Goal: Task Accomplishment & Management: Manage account settings

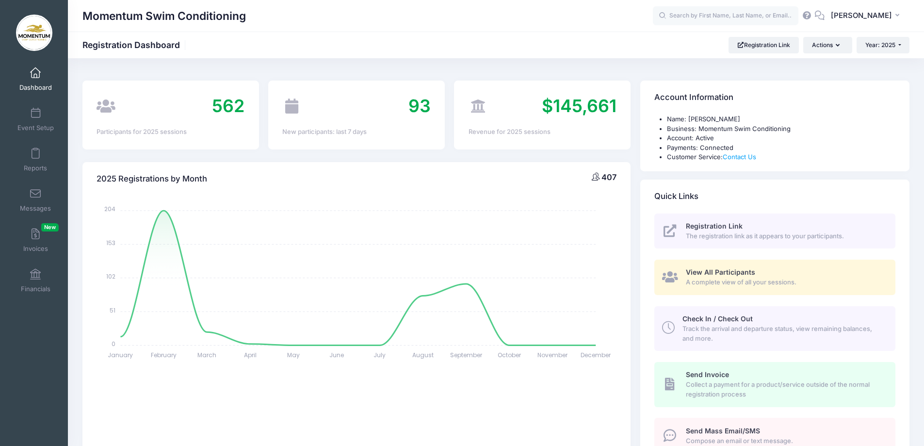
select select
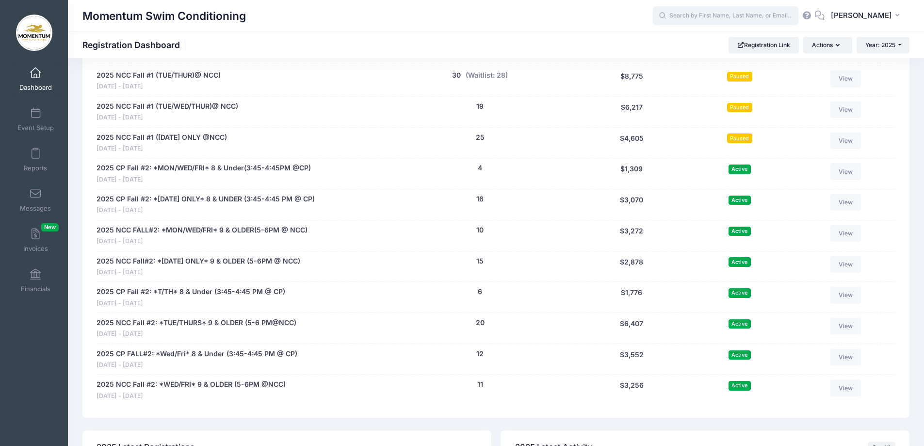
click at [727, 12] on input "text" at bounding box center [725, 15] width 145 height 19
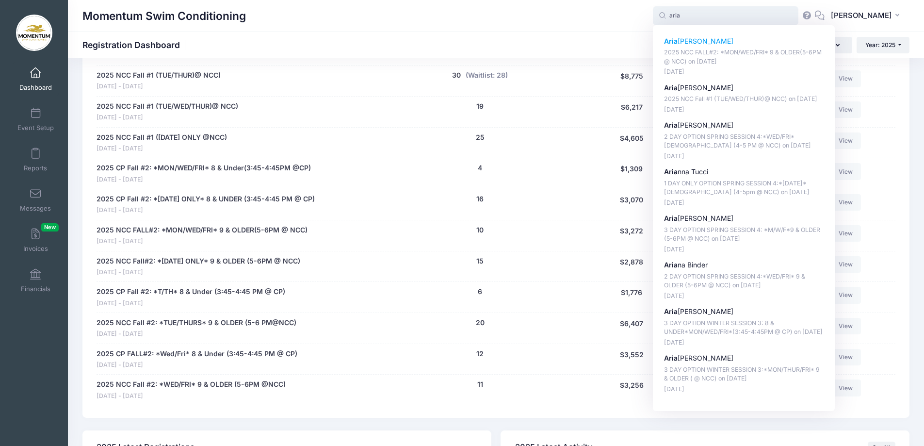
click at [705, 52] on p "2025 NCC FALL#2: *MON/WED/FRI* 9 & OLDER(5-6PM @ NCC) on Nov-03, 2025" at bounding box center [744, 57] width 160 height 18
type input "Aria Aguinaldo (2025 NCC FALL#2: *MON/WED/FRI* 9 &amp; OLDER(5-6PM @ NCC), Nov-…"
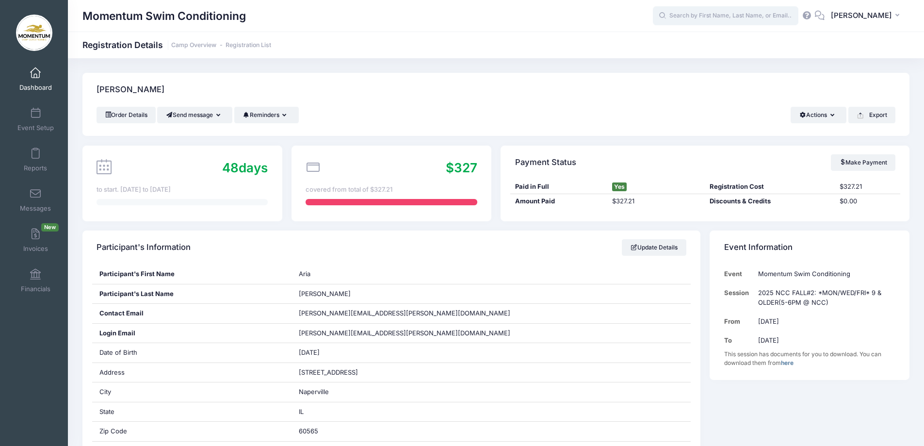
click at [689, 14] on input "text" at bounding box center [725, 15] width 145 height 19
paste input "[PHONE_NUMBER]"
type input "[PHONE_NUMBER]"
drag, startPoint x: 728, startPoint y: 13, endPoint x: 656, endPoint y: 12, distance: 72.3
click at [656, 12] on div "Momentum Swim Conditioning [PHONE_NUMBER] No participants found for the session…" at bounding box center [496, 16] width 856 height 22
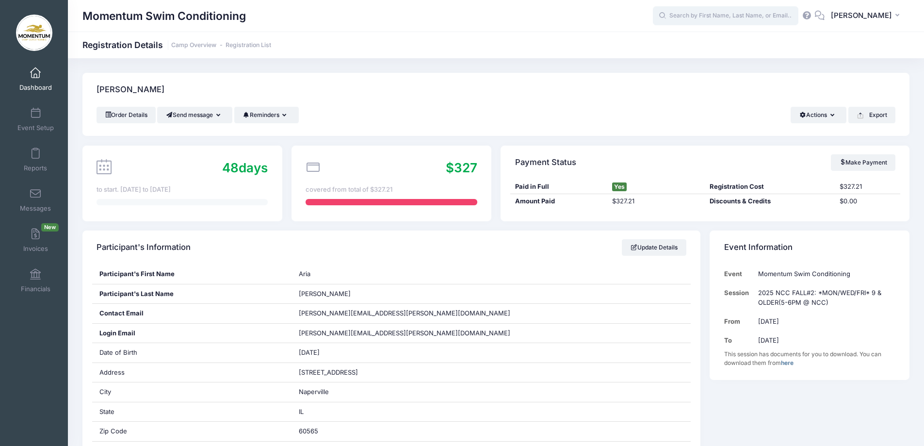
click at [691, 15] on input "text" at bounding box center [725, 15] width 145 height 19
paste input "rachel.groff6@gmail.com"
click at [693, 40] on p "Evan Groff" at bounding box center [744, 41] width 160 height 10
type input "Evan Groff (2025 NCC Fall #2: *TUE/THURS* 9 &amp; OLDER (5-6 PM@NCC), Nov-04, 2…"
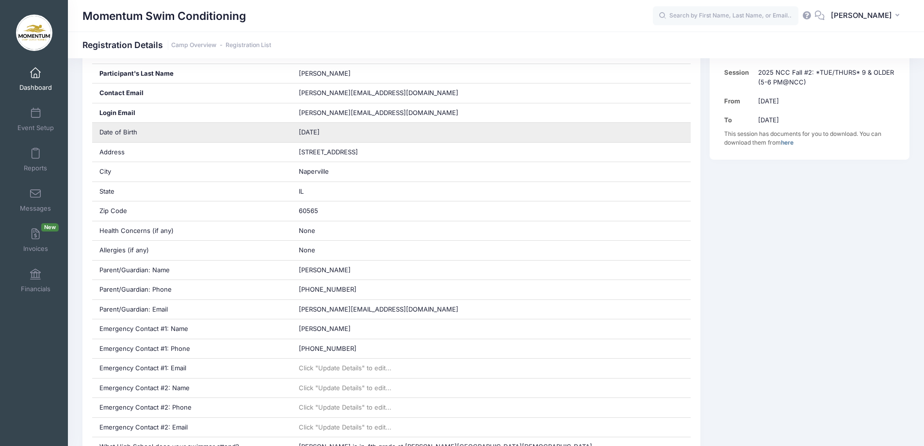
scroll to position [194, 0]
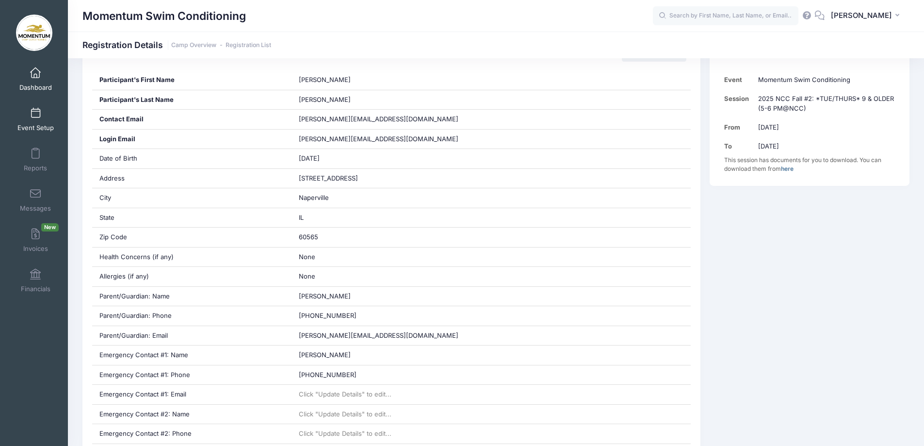
click at [45, 127] on span "Event Setup" at bounding box center [35, 128] width 36 height 8
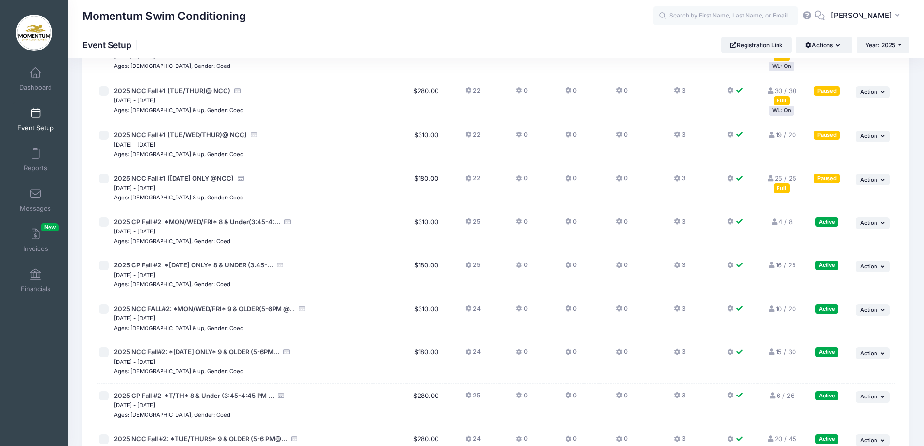
scroll to position [776, 0]
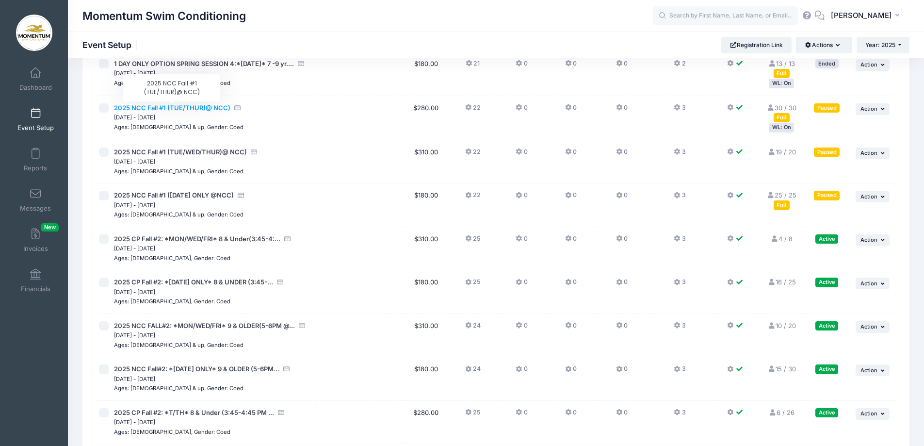
click at [213, 108] on span "2025 NCC Fall #1 (TUE/THUR)@ NCC)" at bounding box center [172, 108] width 116 height 8
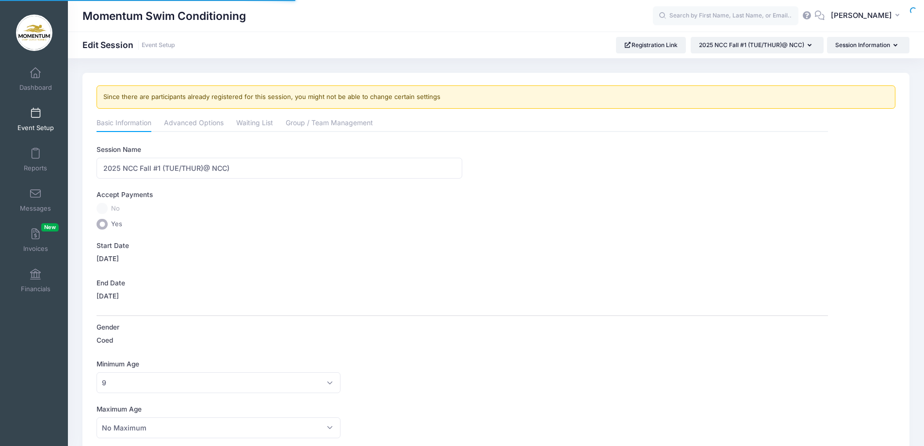
select select "0"
click at [255, 124] on link "Waiting List" at bounding box center [254, 123] width 37 height 17
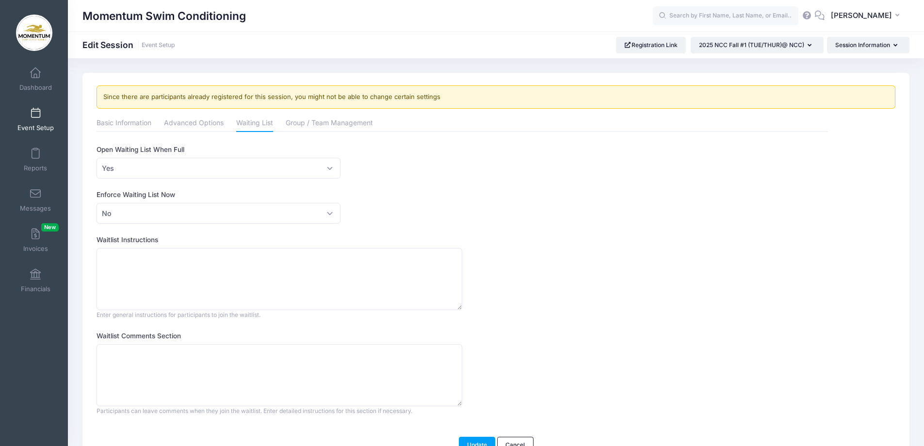
click at [40, 125] on span "Event Setup" at bounding box center [35, 128] width 36 height 8
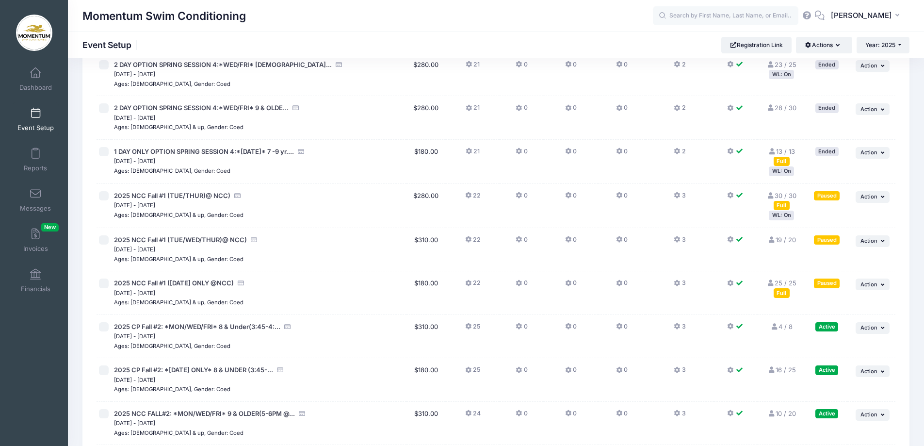
scroll to position [776, 0]
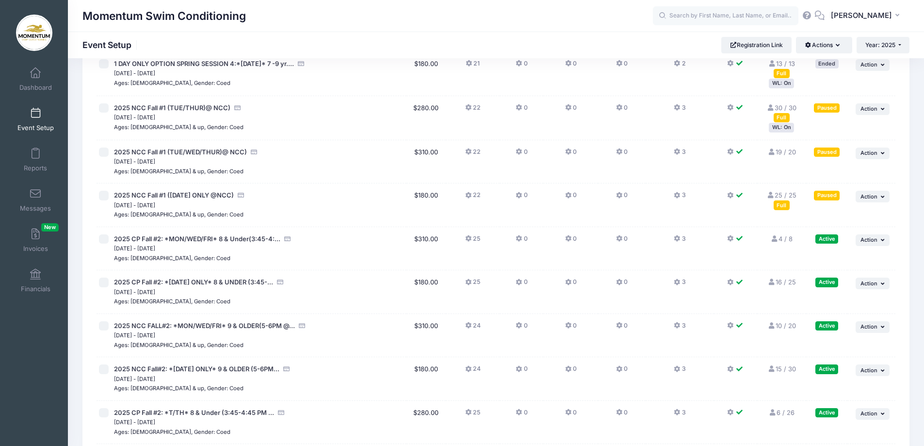
click at [783, 128] on div "WL: On" at bounding box center [781, 127] width 25 height 9
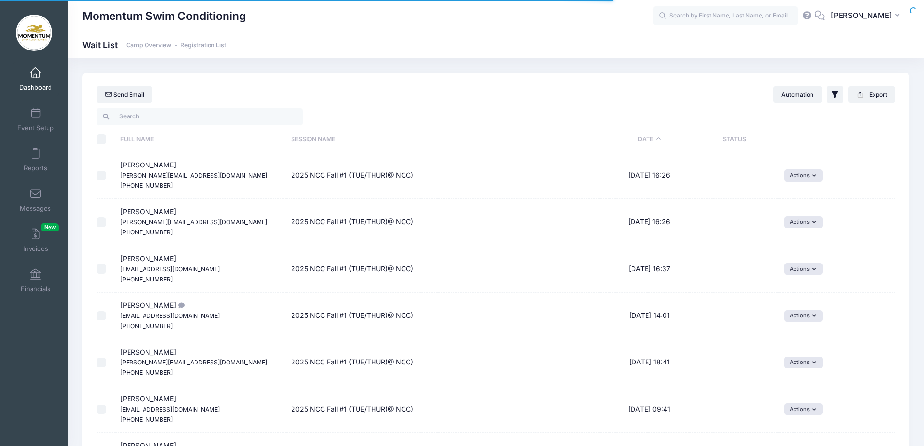
select select "50"
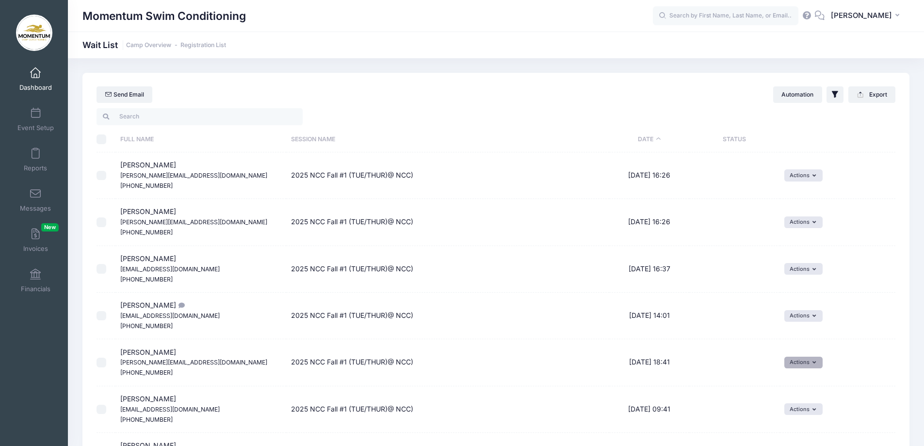
click at [817, 363] on button "Actions" at bounding box center [803, 362] width 38 height 12
click at [848, 363] on div "Actions Invite Resend Invitation Edit Expiration Uninvite Delete" at bounding box center [837, 362] width 106 height 12
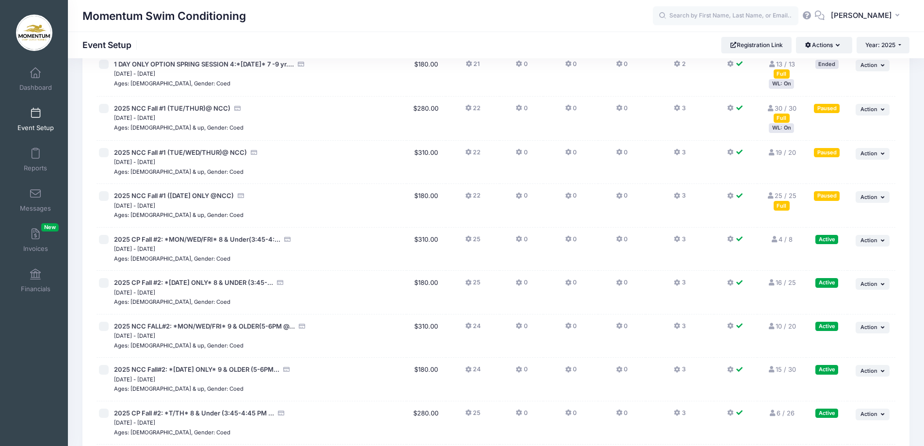
scroll to position [776, 0]
click at [206, 108] on span "2025 NCC Fall #1 (TUE/THUR)@ NCC)" at bounding box center [172, 108] width 116 height 8
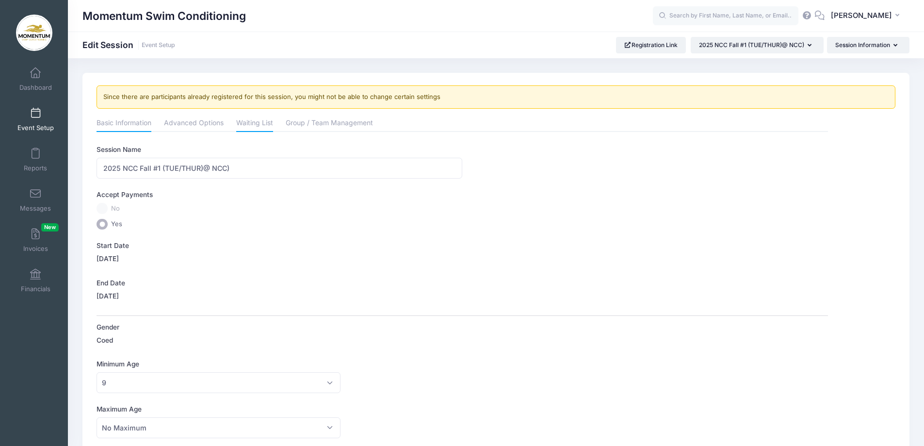
click at [258, 123] on link "Waiting List" at bounding box center [254, 123] width 37 height 17
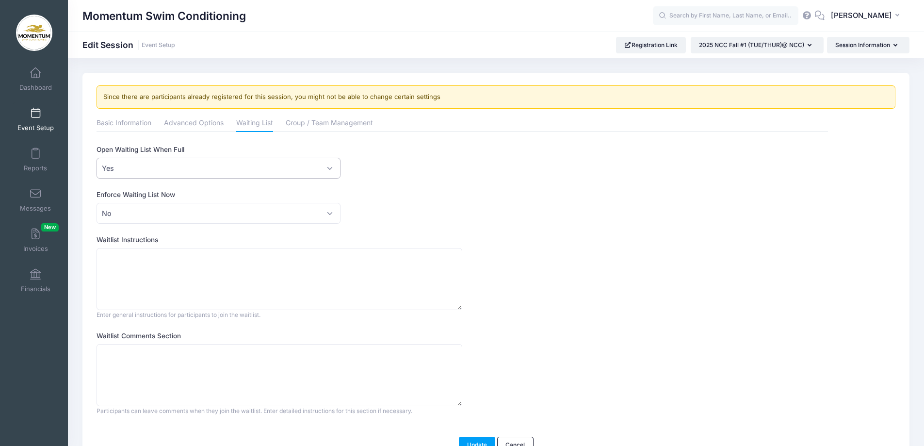
click at [333, 168] on span "Yes" at bounding box center [218, 168] width 244 height 21
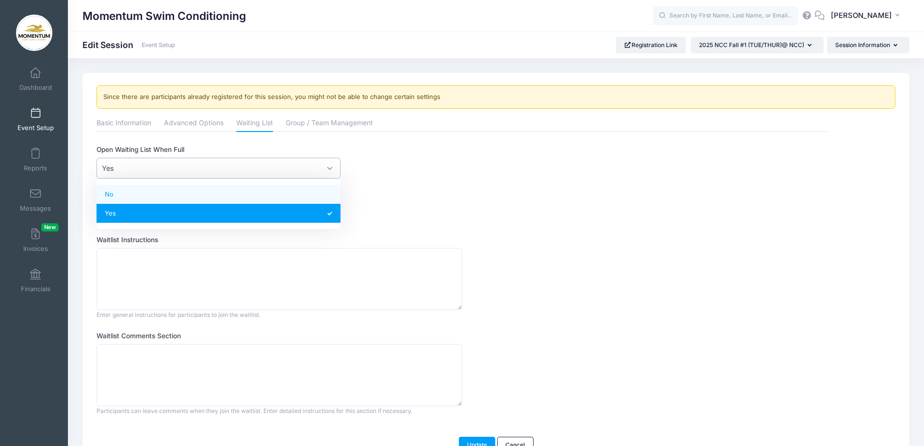
select select "0"
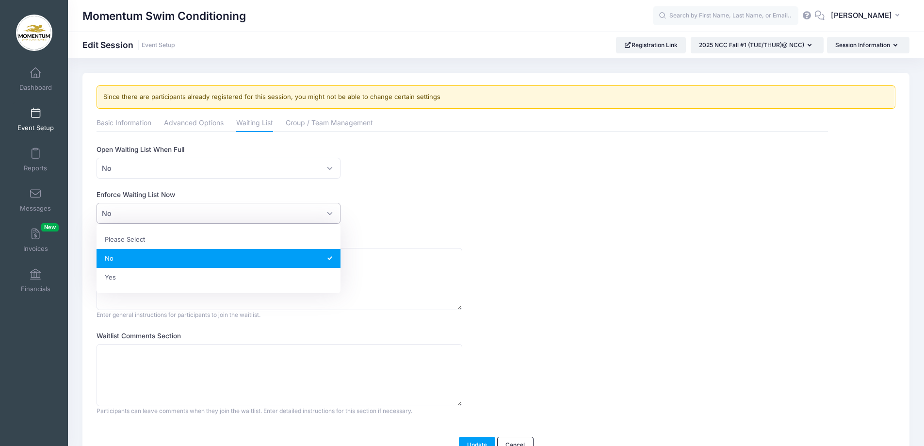
click at [328, 213] on span "No" at bounding box center [218, 213] width 244 height 21
select select "1"
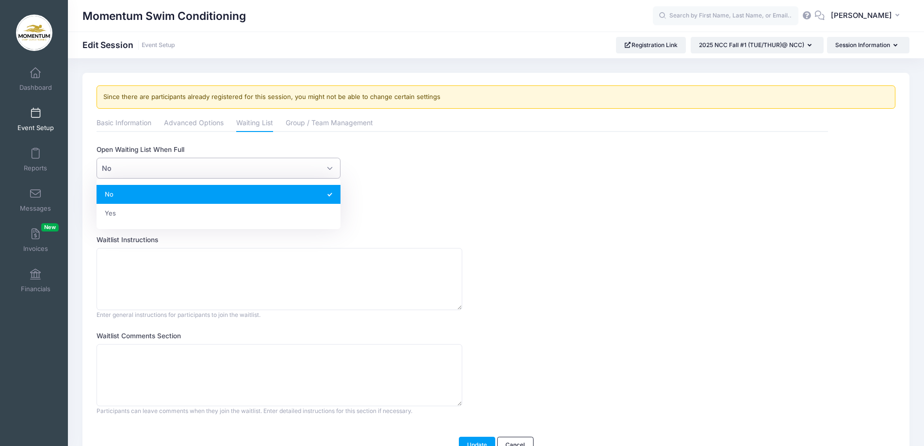
click at [332, 168] on span "No" at bounding box center [218, 168] width 244 height 21
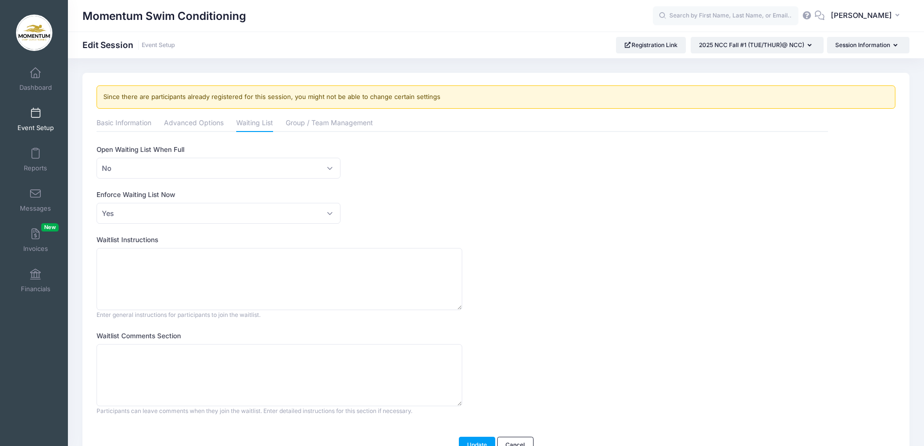
click at [411, 189] on div "This feature allows directors to customize the waitlist texts and behaviour. Op…" at bounding box center [461, 280] width 731 height 271
click at [330, 168] on span "No" at bounding box center [218, 168] width 244 height 21
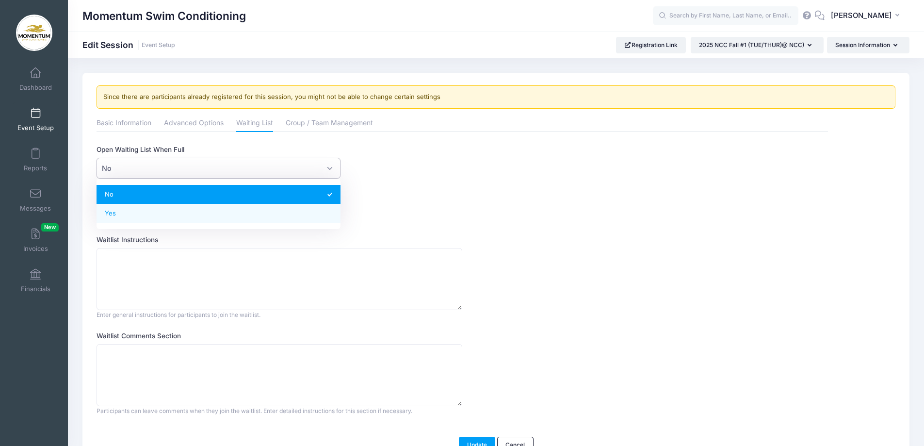
select select "1"
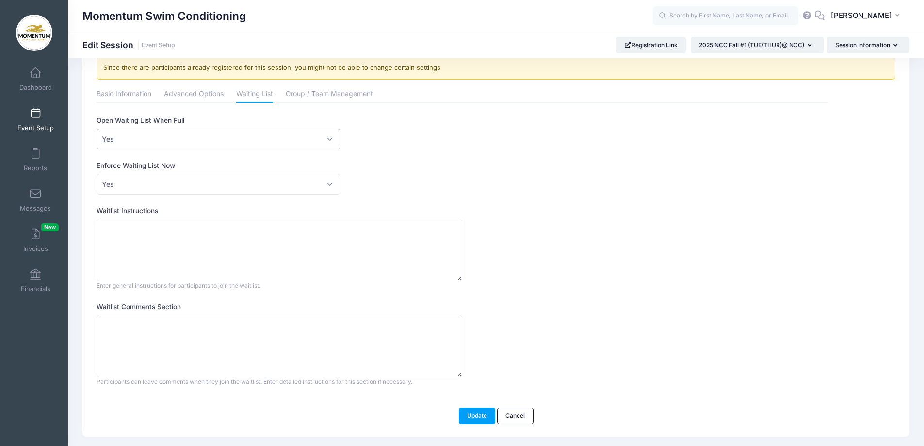
scroll to position [56, 0]
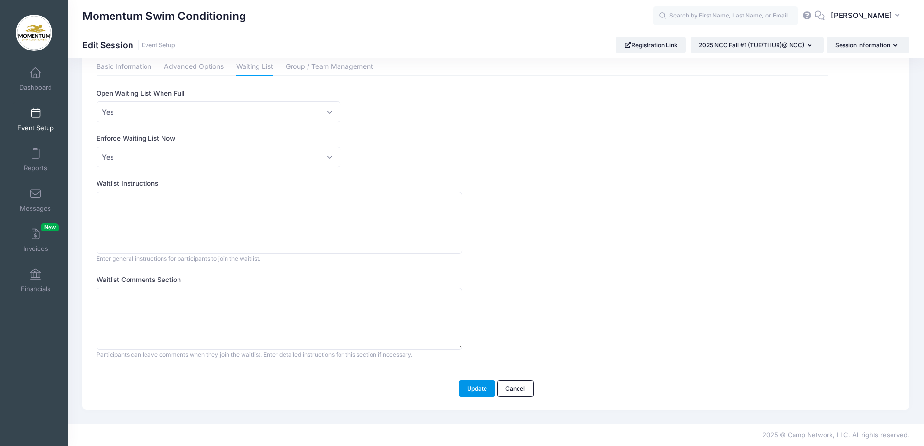
click at [483, 387] on button "Update" at bounding box center [477, 388] width 37 height 16
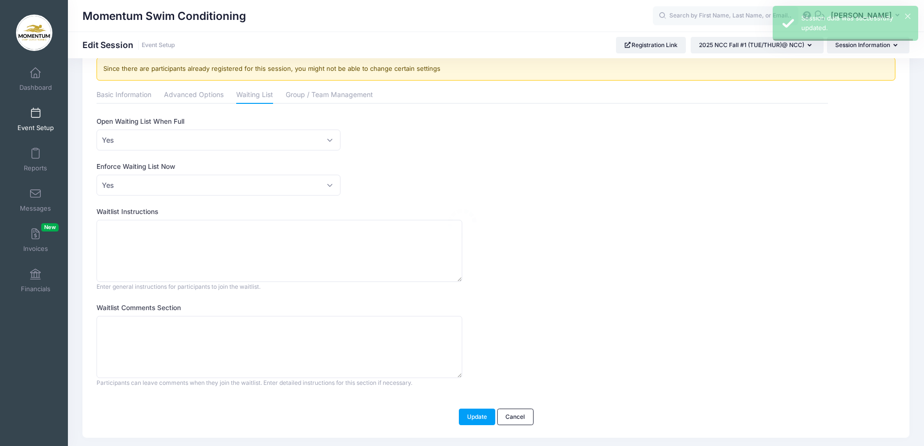
scroll to position [0, 0]
